Goal: Information Seeking & Learning: Check status

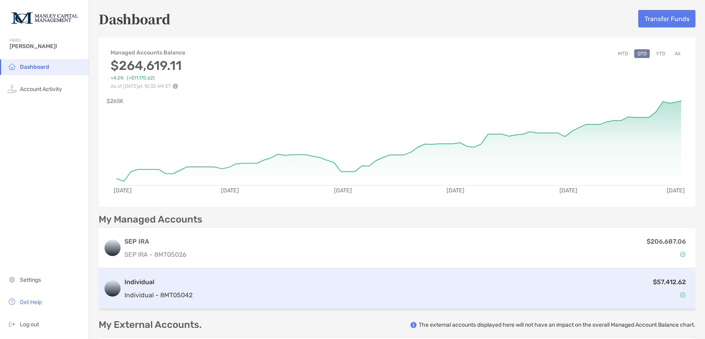
click at [258, 295] on div "$57,412.62" at bounding box center [443, 288] width 495 height 23
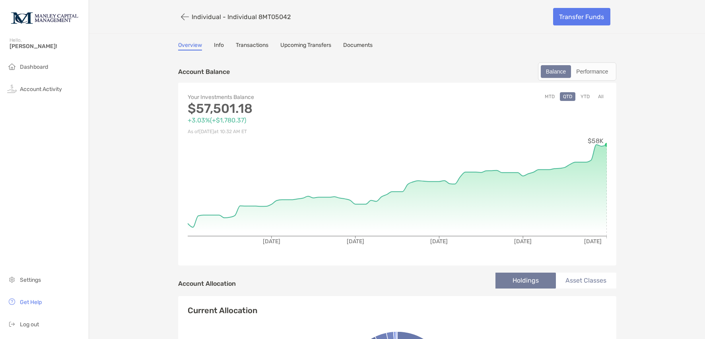
click at [596, 97] on button "All" at bounding box center [601, 96] width 12 height 9
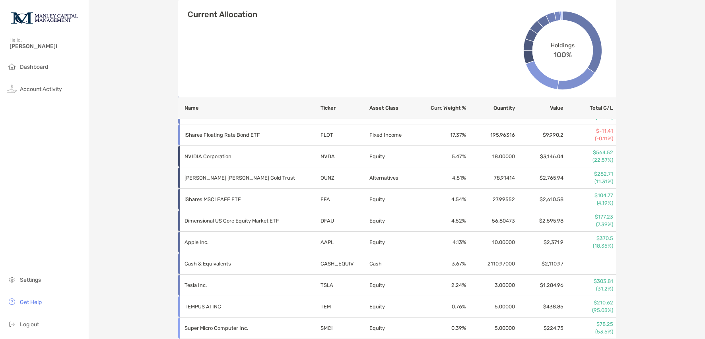
scroll to position [309, 0]
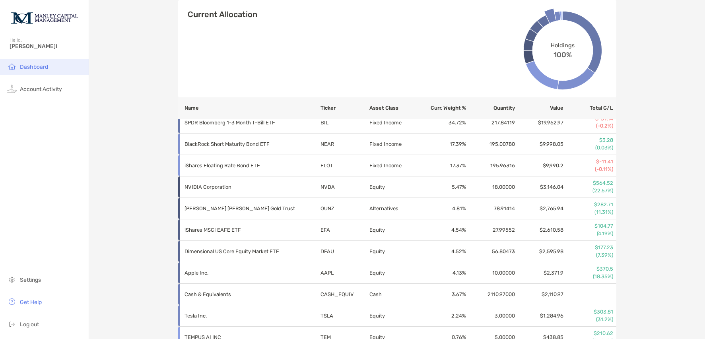
click at [35, 67] on span "Dashboard" at bounding box center [34, 67] width 28 height 7
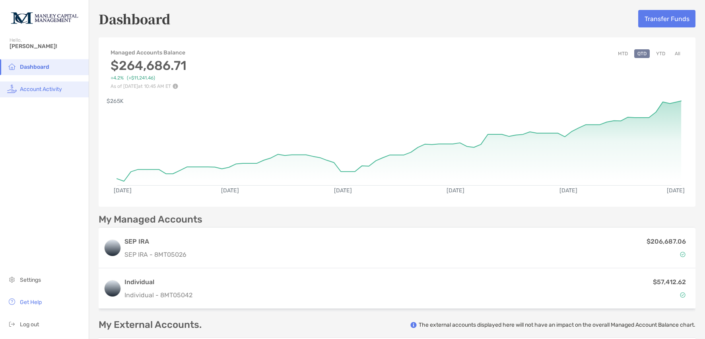
click at [48, 91] on span "Account Activity" at bounding box center [41, 89] width 42 height 7
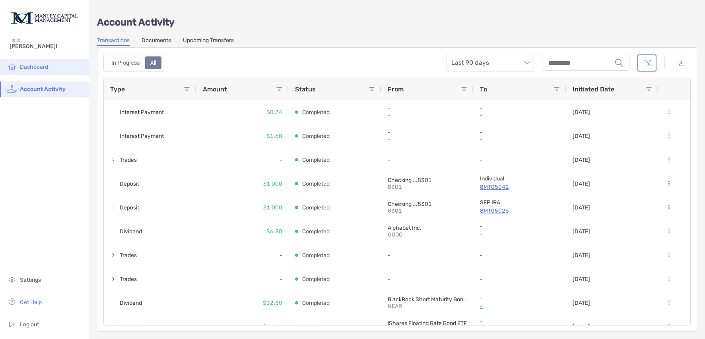
click at [38, 70] on span "Dashboard" at bounding box center [34, 67] width 28 height 7
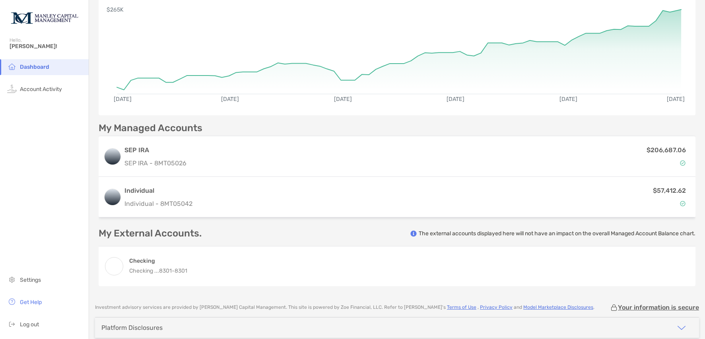
scroll to position [128, 0]
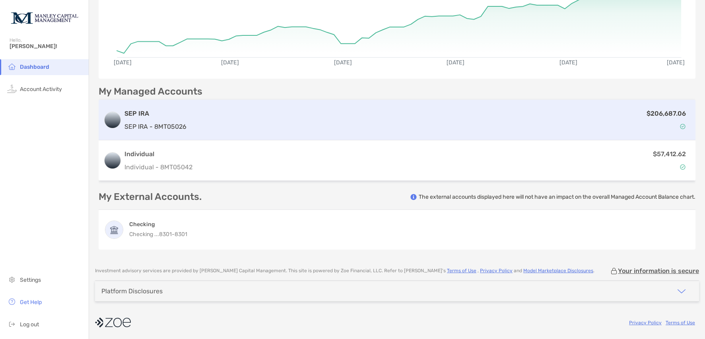
click at [447, 115] on div "$206,687.06" at bounding box center [440, 120] width 501 height 23
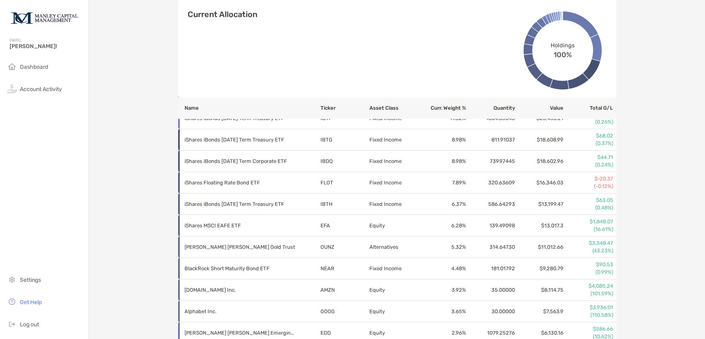
scroll to position [386, 0]
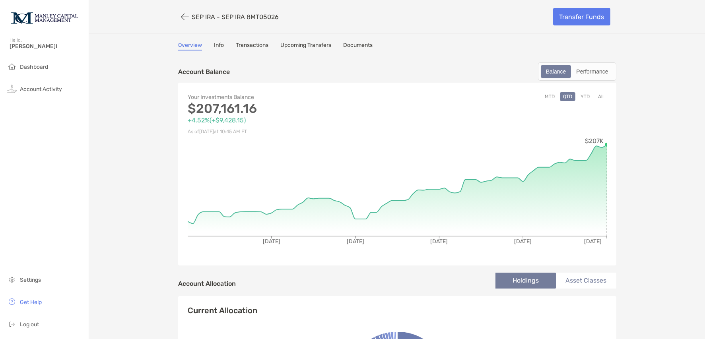
click at [245, 45] on link "Transactions" at bounding box center [252, 46] width 33 height 9
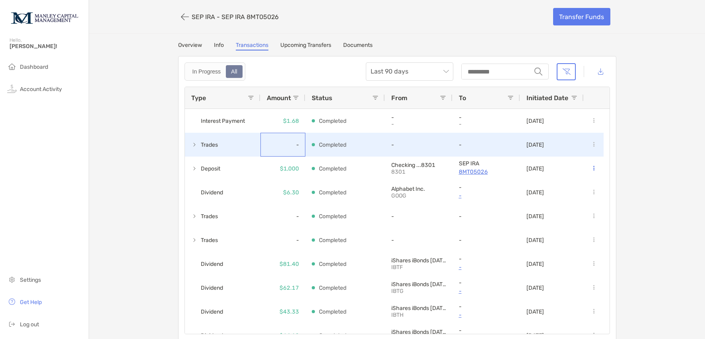
click at [264, 149] on div "-" at bounding box center [282, 145] width 45 height 24
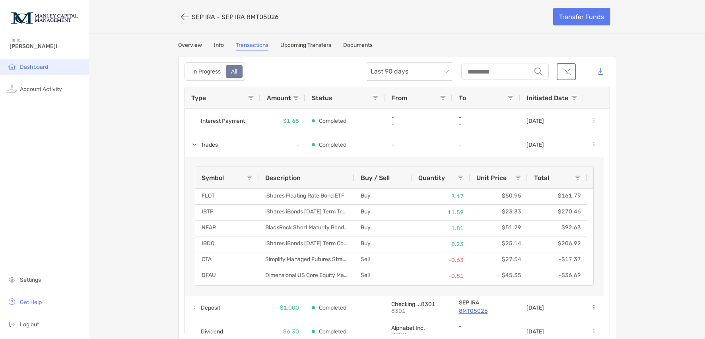
click at [45, 68] on span "Dashboard" at bounding box center [34, 67] width 28 height 7
